Goal: Task Accomplishment & Management: Manage account settings

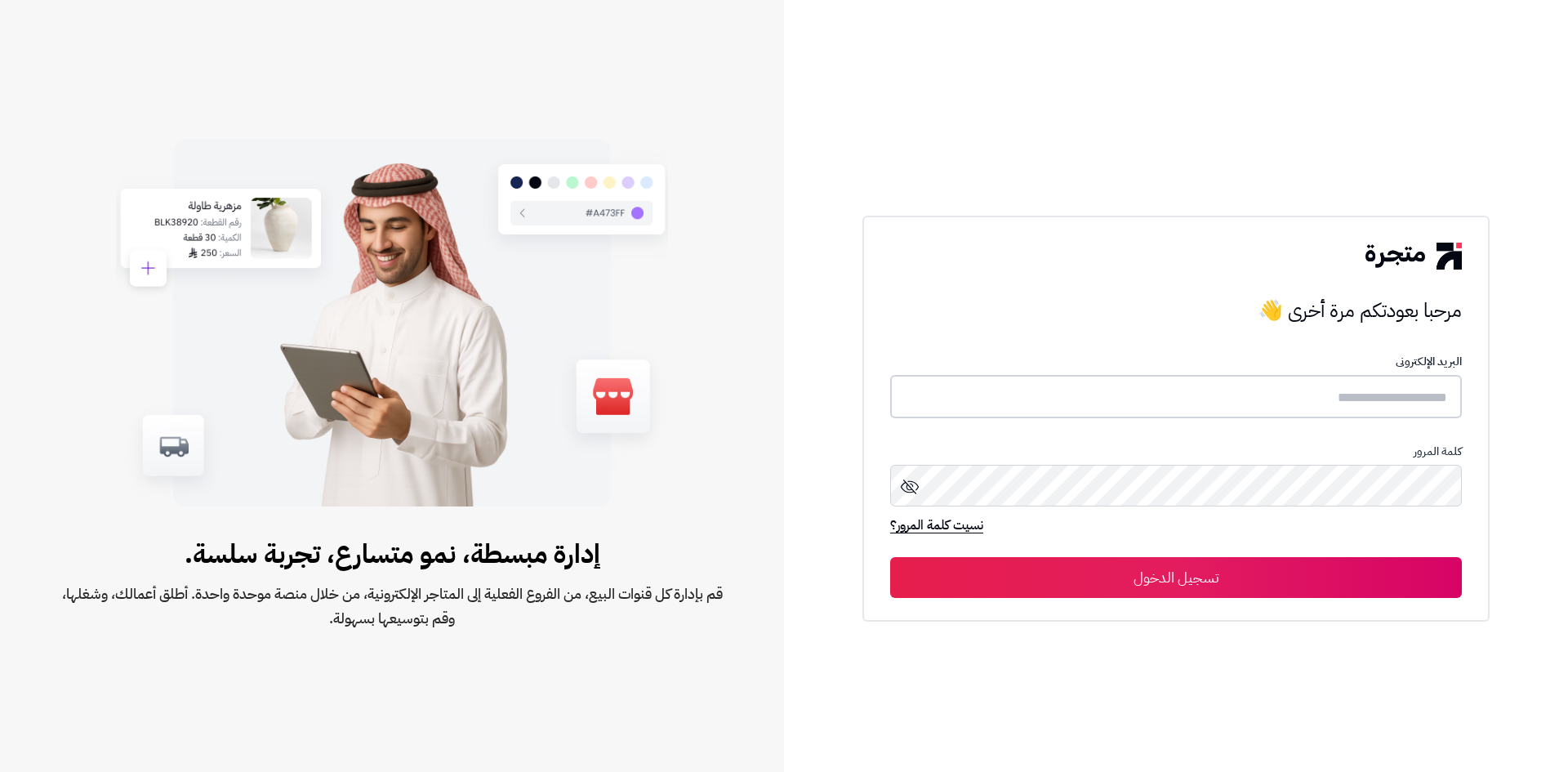
type input "*****"
click at [1196, 585] on button "تسجيل الدخول" at bounding box center [1176, 577] width 572 height 41
click at [1188, 577] on button "تسجيل الدخول" at bounding box center [1176, 577] width 572 height 41
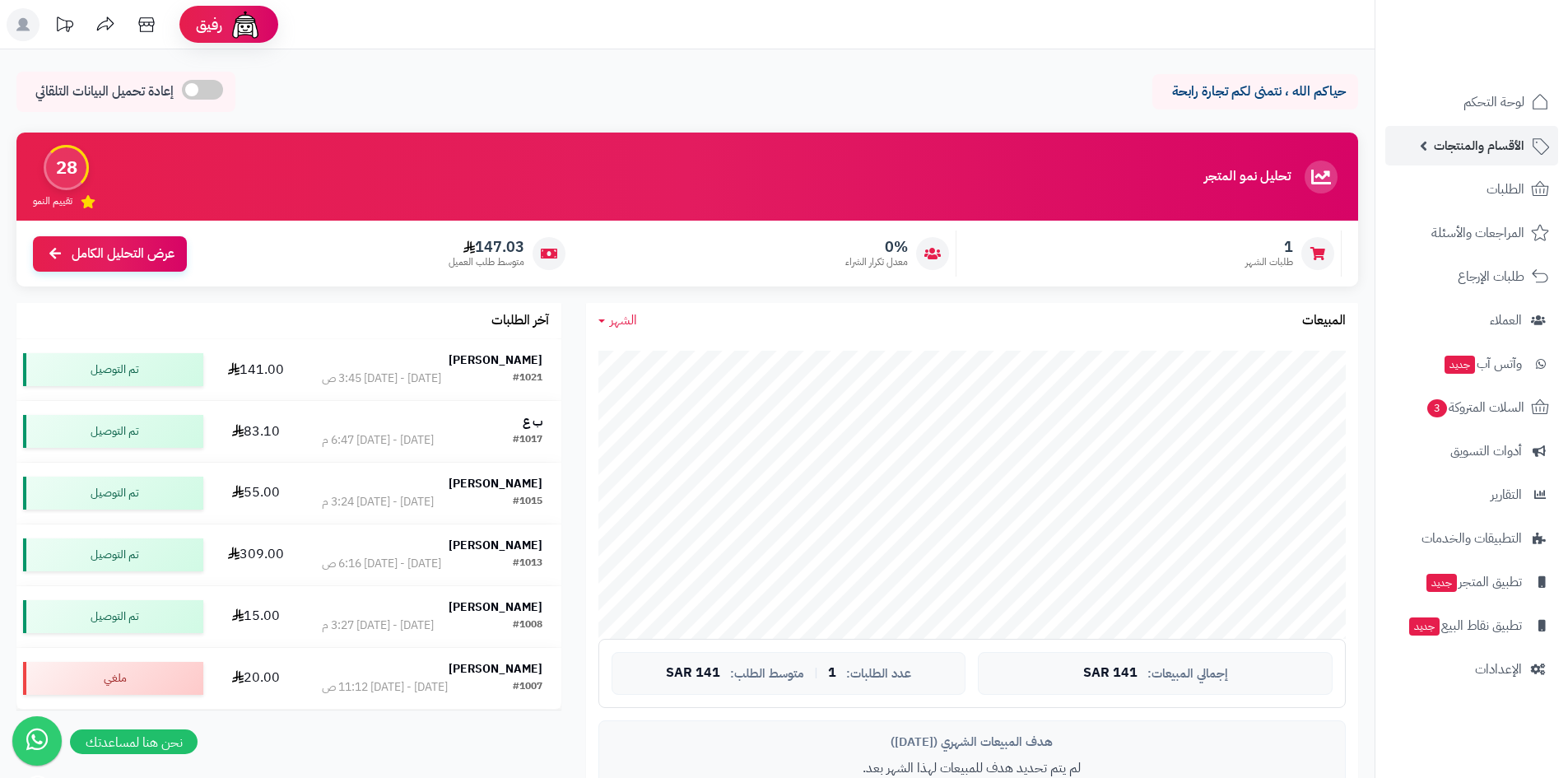
click at [1510, 145] on span "الأقسام والمنتجات" at bounding box center [1479, 145] width 90 height 23
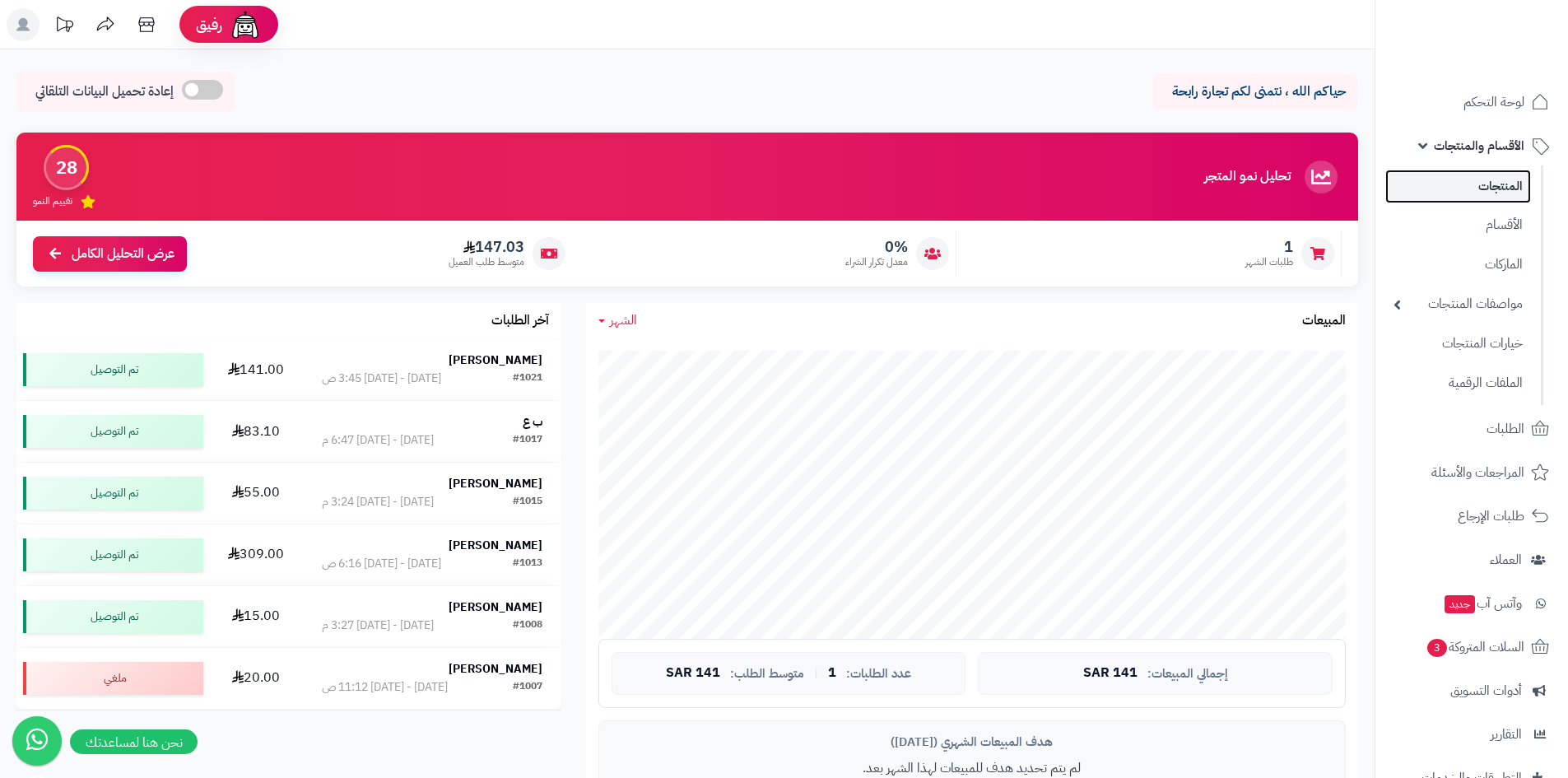
click at [1508, 192] on link "المنتجات" at bounding box center [1458, 186] width 146 height 33
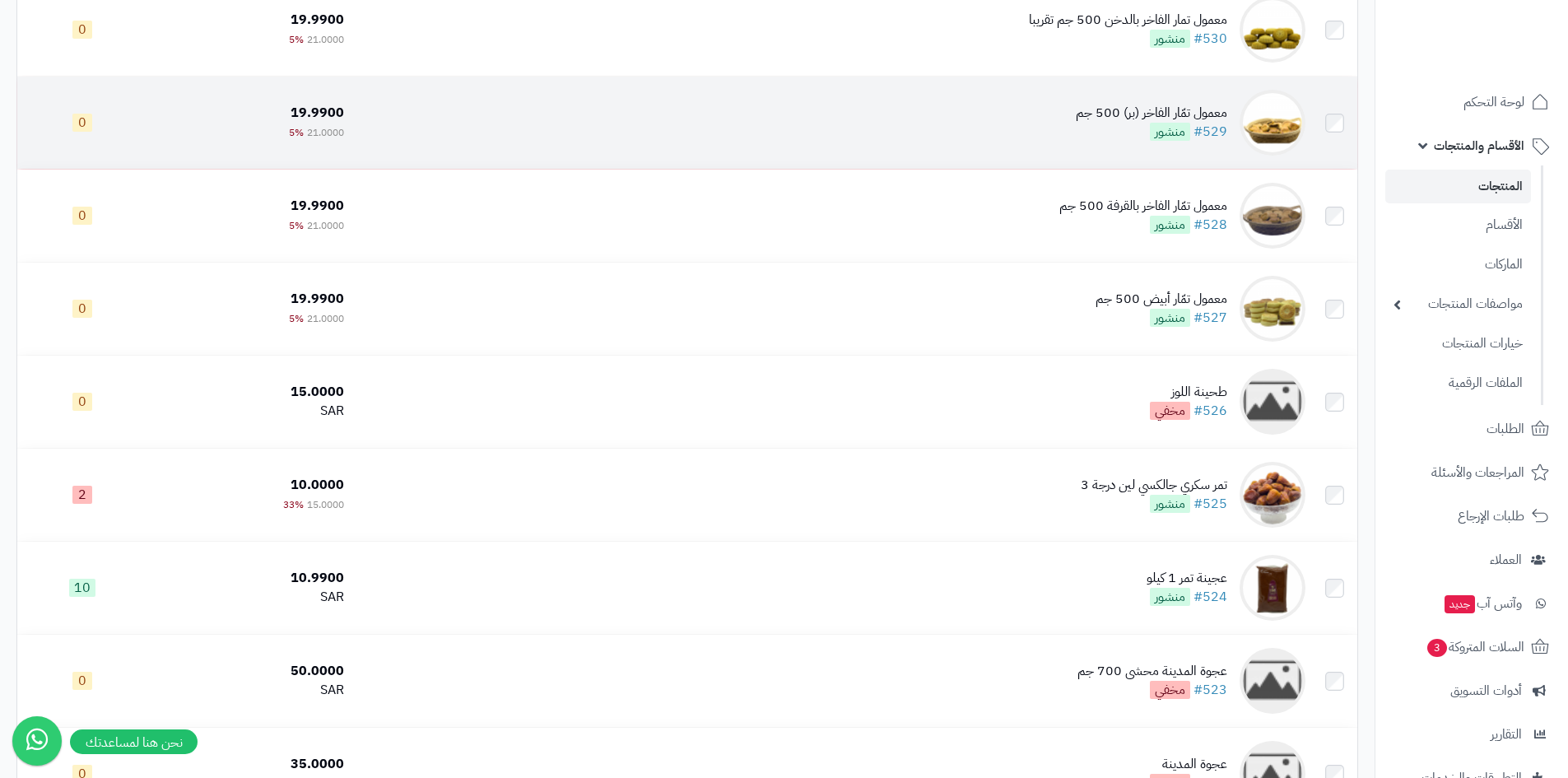
scroll to position [1400, 0]
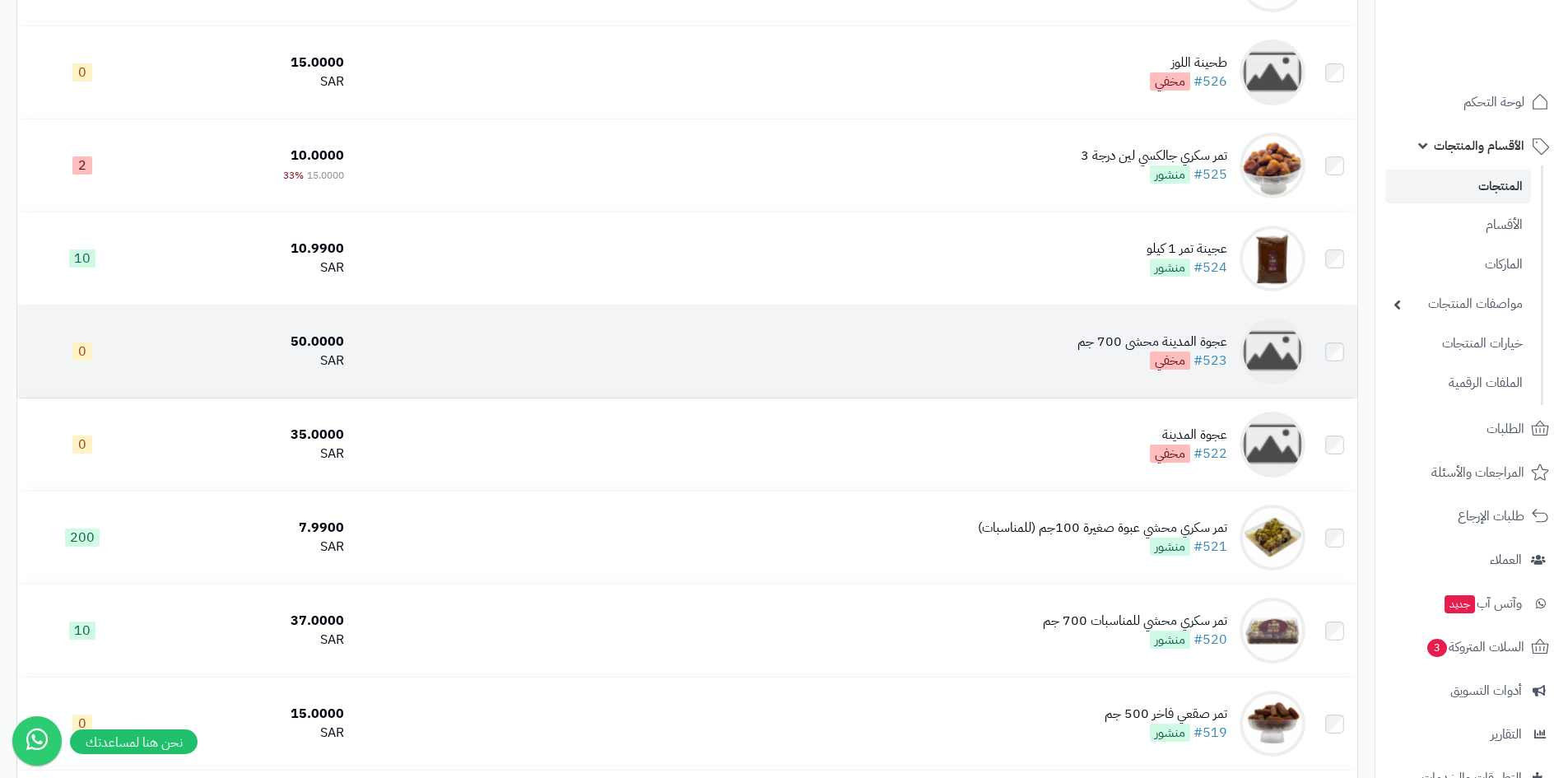
click at [1273, 331] on img at bounding box center [1272, 352] width 66 height 66
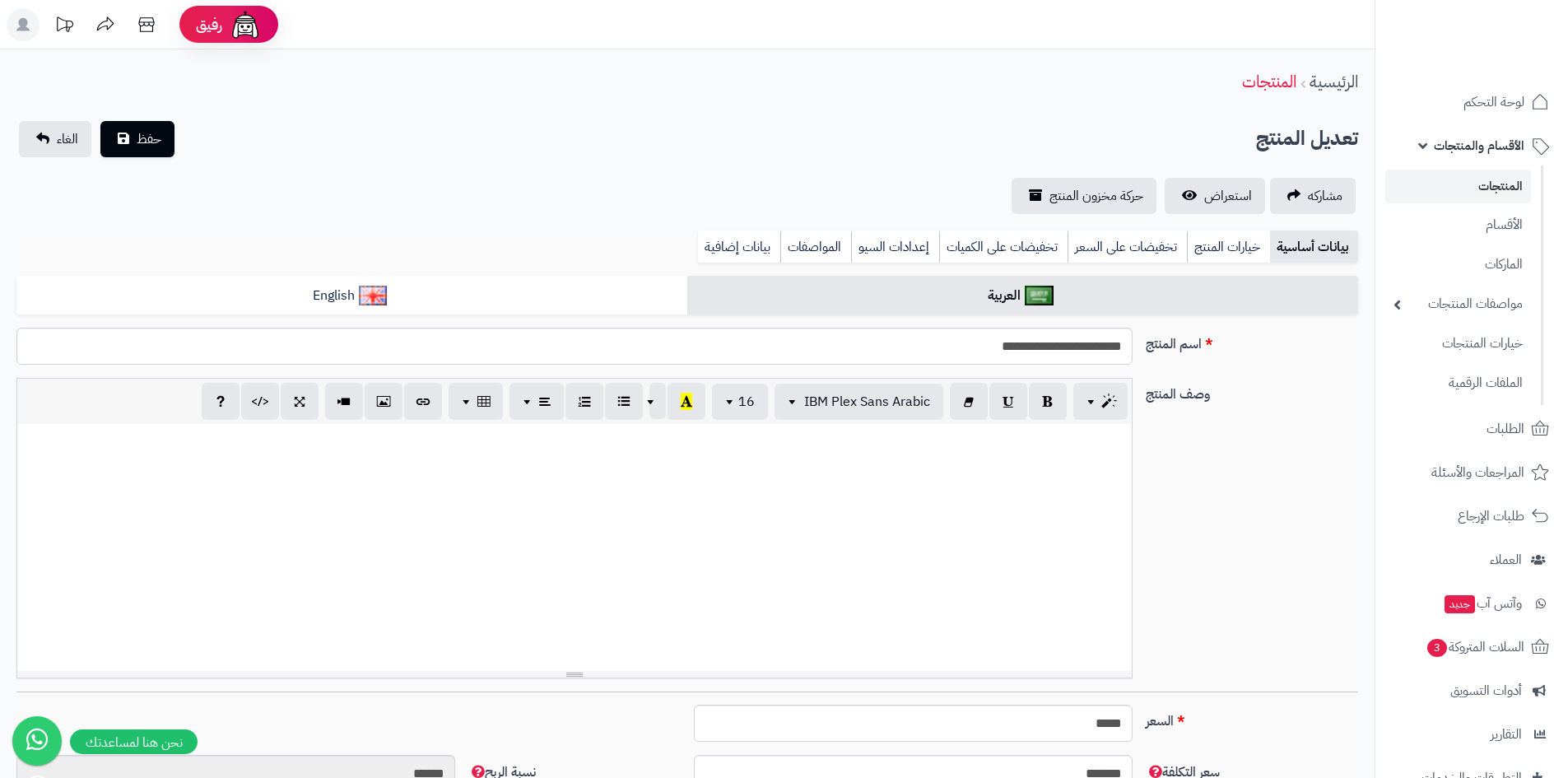
scroll to position [0, 13]
